Goal: Use online tool/utility: Utilize a website feature to perform a specific function

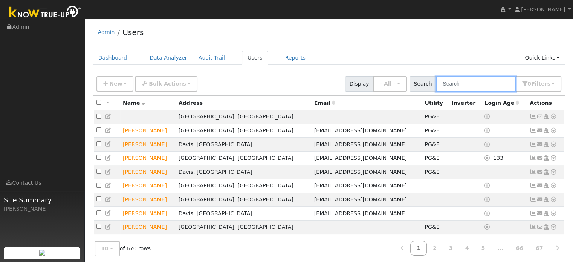
click at [461, 78] on input "text" at bounding box center [476, 83] width 80 height 15
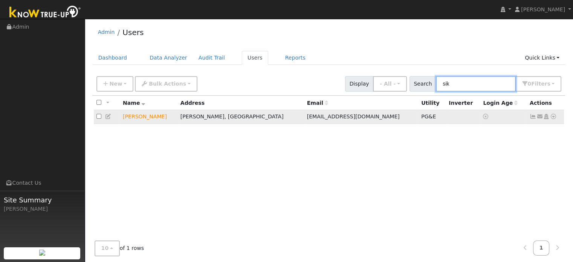
type input "sik"
click at [552, 117] on icon at bounding box center [553, 116] width 7 height 5
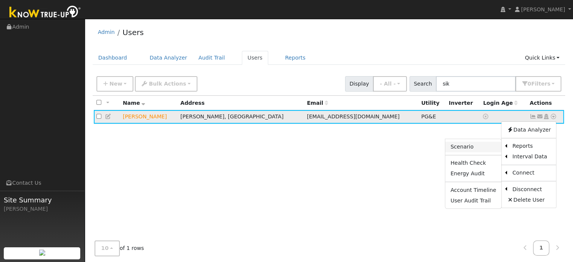
click at [471, 146] on link "Scenario" at bounding box center [473, 147] width 56 height 11
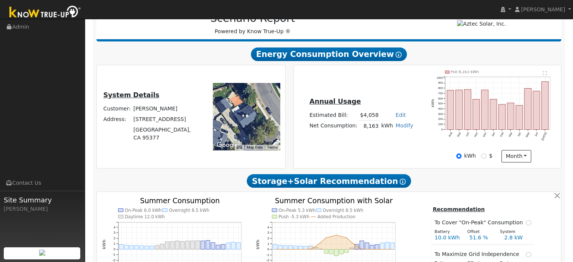
scroll to position [113, 0]
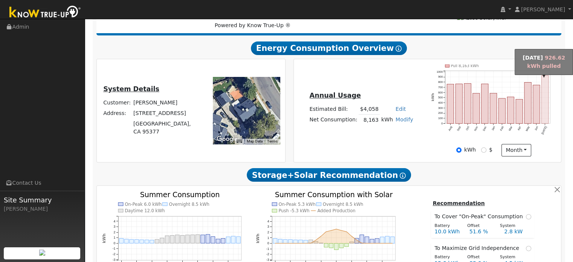
click at [544, 99] on rect "onclick=""" at bounding box center [545, 99] width 7 height 48
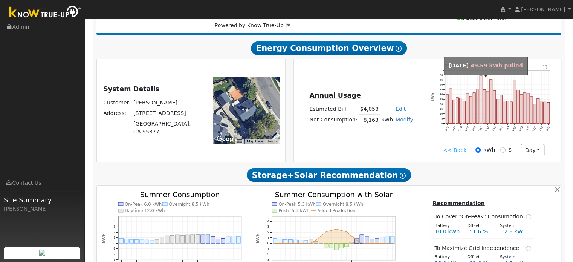
click at [480, 84] on rect "onclick=""" at bounding box center [481, 99] width 3 height 48
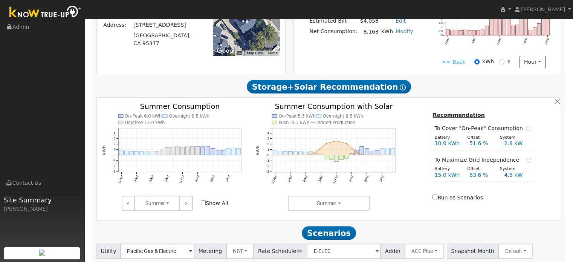
scroll to position [188, 0]
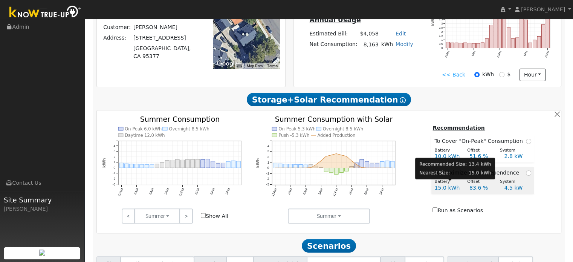
click at [451, 184] on div "Battery" at bounding box center [447, 182] width 33 height 6
radio input "true"
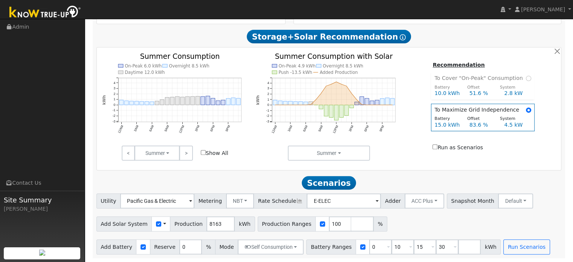
scroll to position [254, 0]
click at [351, 224] on input "number" at bounding box center [362, 223] width 23 height 15
type input "105"
click at [373, 224] on input "number" at bounding box center [384, 223] width 23 height 15
type input "85"
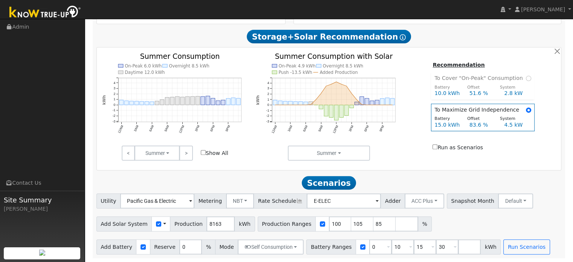
type input "85"
type input "100"
type input "105"
click at [426, 222] on div "Add Solar System Use CSV Data Production 8163 kWh Production Ranges 85 100 105 %" at bounding box center [329, 223] width 468 height 18
click at [436, 247] on input "30" at bounding box center [447, 246] width 23 height 15
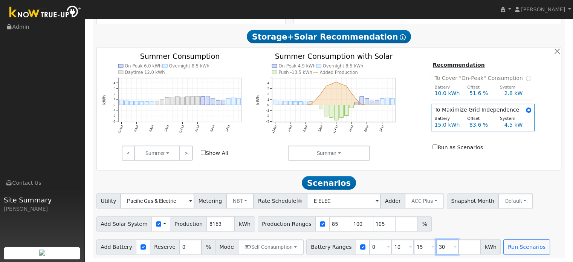
type input "3"
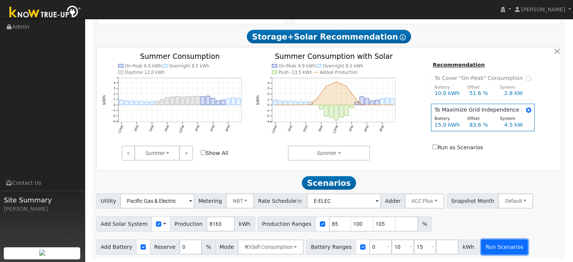
click at [481, 246] on button "Run Scenarios" at bounding box center [504, 246] width 46 height 15
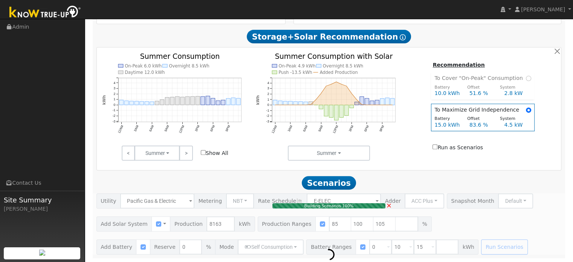
type input "4.6"
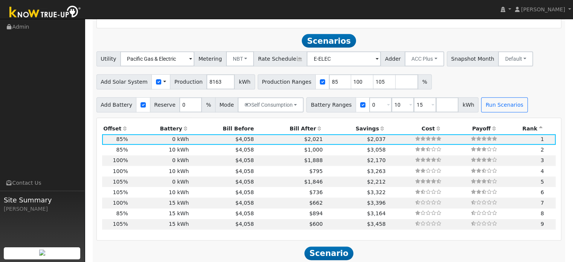
scroll to position [407, 0]
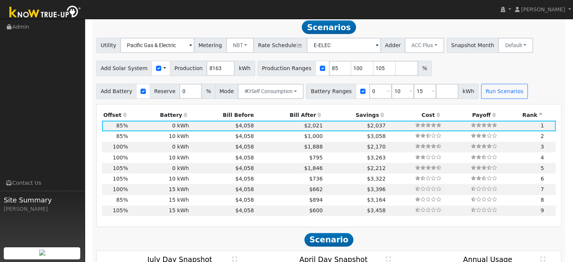
click at [296, 118] on th "Bill After" at bounding box center [289, 115] width 69 height 11
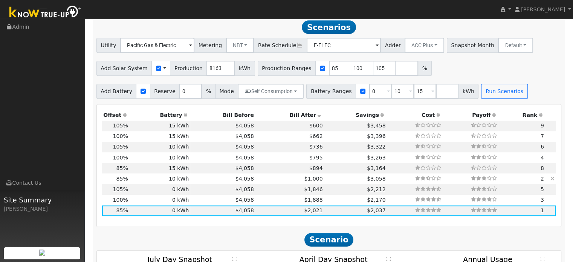
click at [168, 182] on td "10 kWh" at bounding box center [159, 178] width 61 height 11
type input "$8,457"
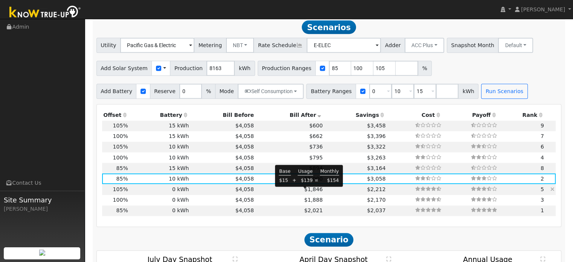
click at [304, 192] on span "$1,846" at bounding box center [313, 189] width 18 height 6
type input "5.7"
type input "$19,999"
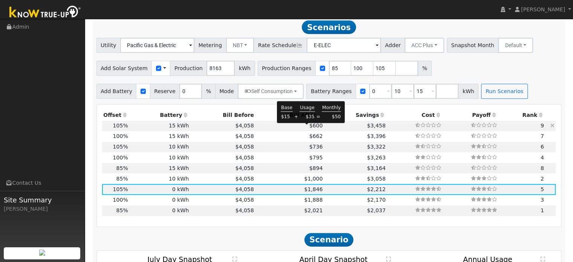
click at [309, 128] on span "$600" at bounding box center [316, 125] width 14 height 6
type input "$11,400"
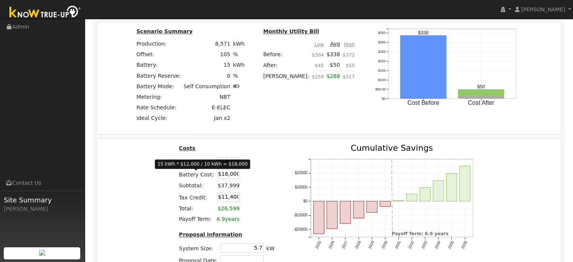
scroll to position [821, 0]
